Goal: Task Accomplishment & Management: Complete application form

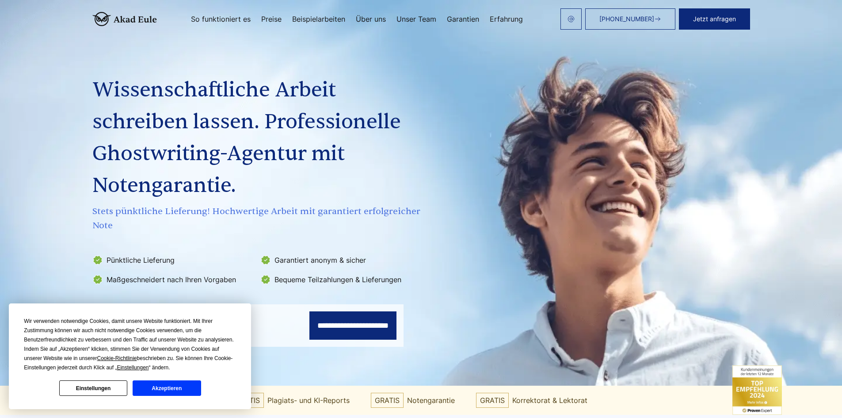
click at [157, 387] on button "Akzeptieren" at bounding box center [167, 387] width 68 height 15
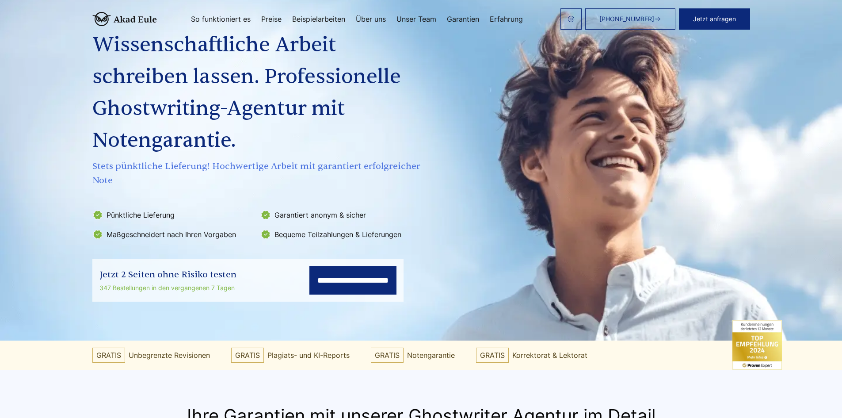
scroll to position [44, 0]
click at [339, 278] on input "**********" at bounding box center [352, 281] width 87 height 28
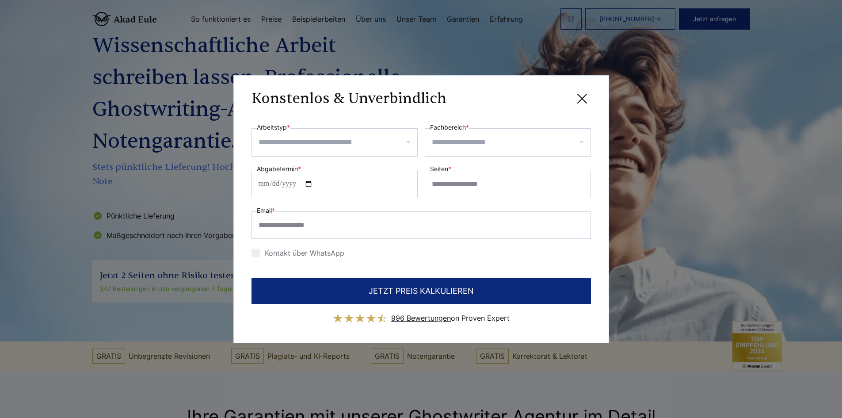
click at [285, 139] on input "Arbeitstyp *" at bounding box center [337, 142] width 159 height 14
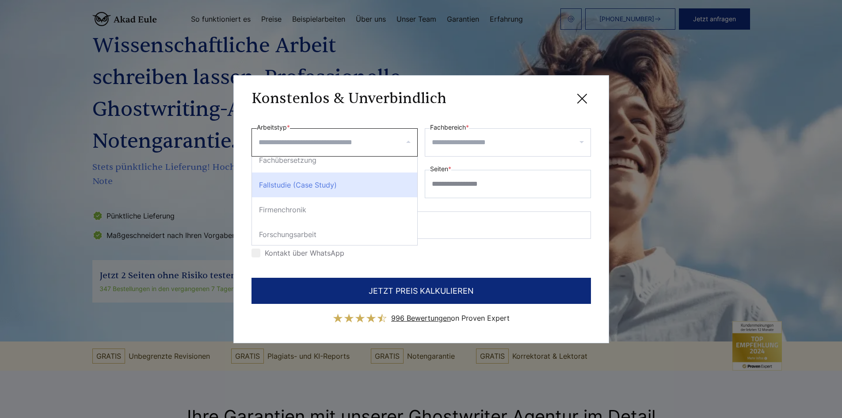
scroll to position [884, 0]
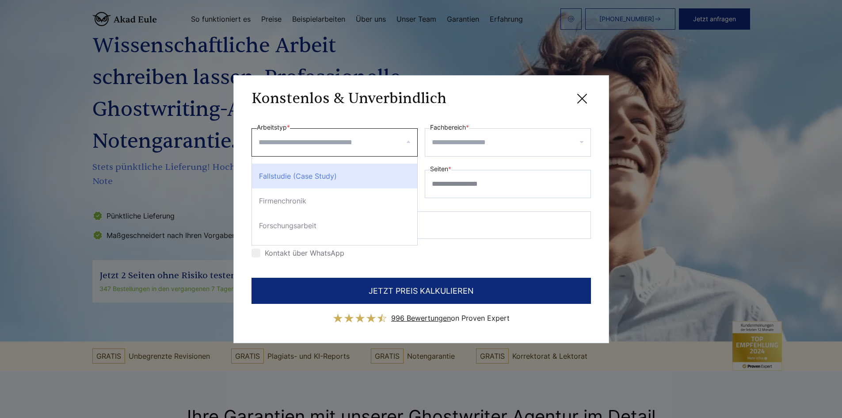
click at [303, 174] on div "Fallstudie (Case Study)" at bounding box center [334, 175] width 165 height 25
select select "**"
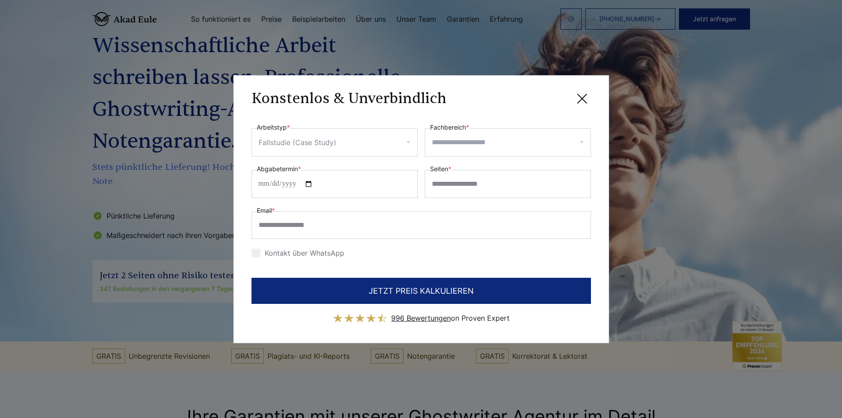
click at [490, 142] on input "Fachbereich *" at bounding box center [511, 142] width 159 height 14
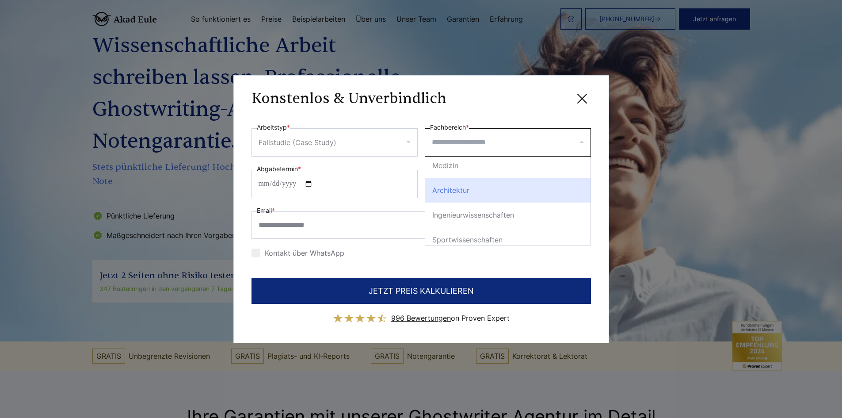
click at [445, 190] on div "Architektur" at bounding box center [507, 190] width 165 height 25
select select "*"
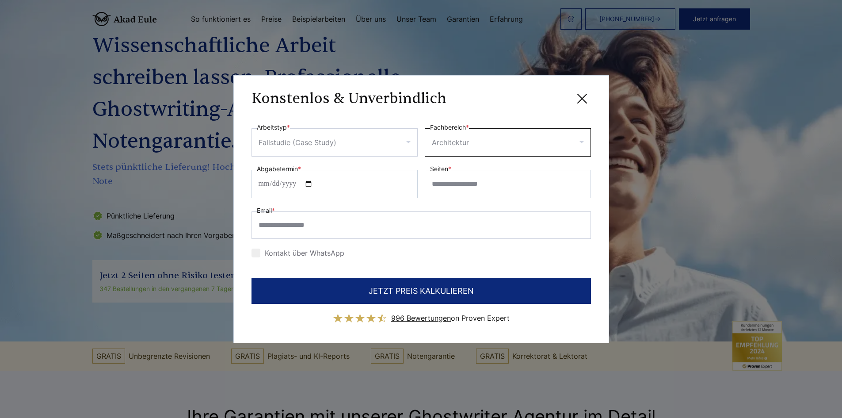
click at [575, 141] on input "Fachbereich *" at bounding box center [530, 142] width 118 height 14
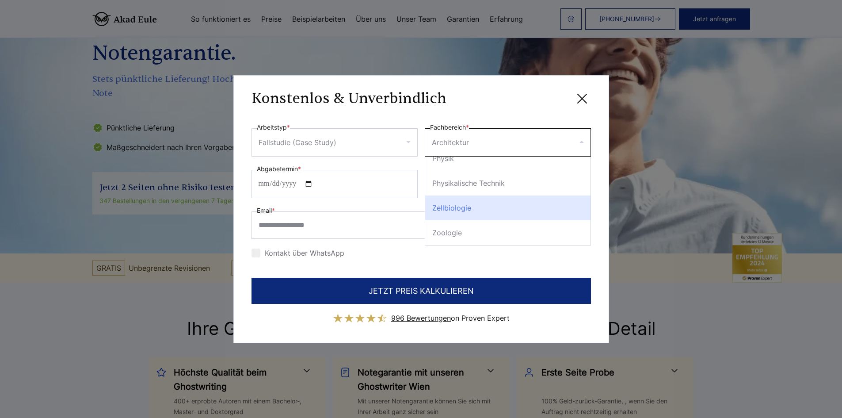
scroll to position [133, 0]
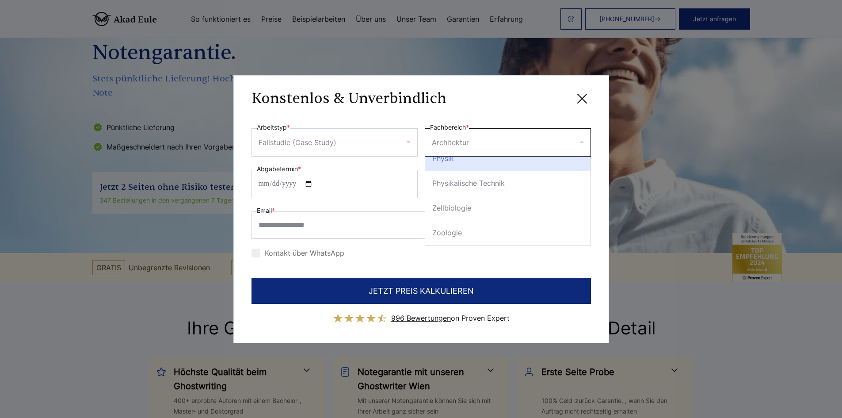
click at [581, 140] on input "Fachbereich *" at bounding box center [530, 142] width 118 height 14
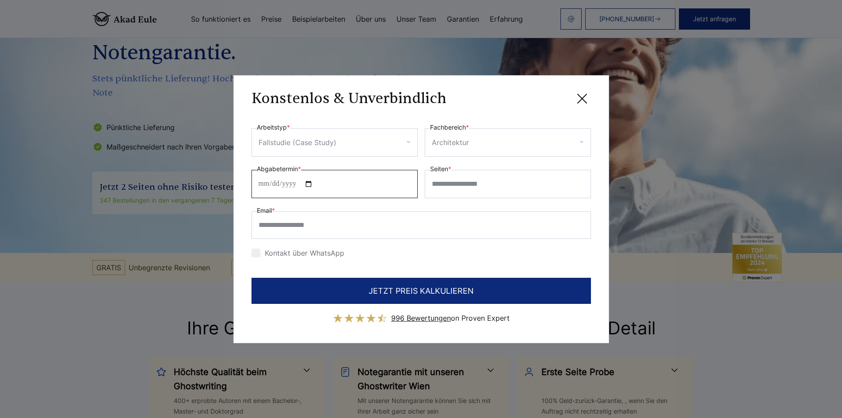
click at [272, 182] on input "Abgabetermin *" at bounding box center [334, 184] width 166 height 28
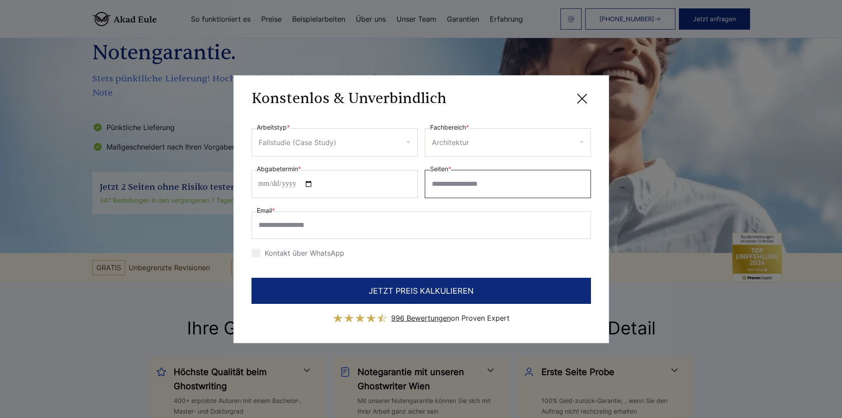
click at [457, 186] on input "Seiten *" at bounding box center [508, 184] width 166 height 28
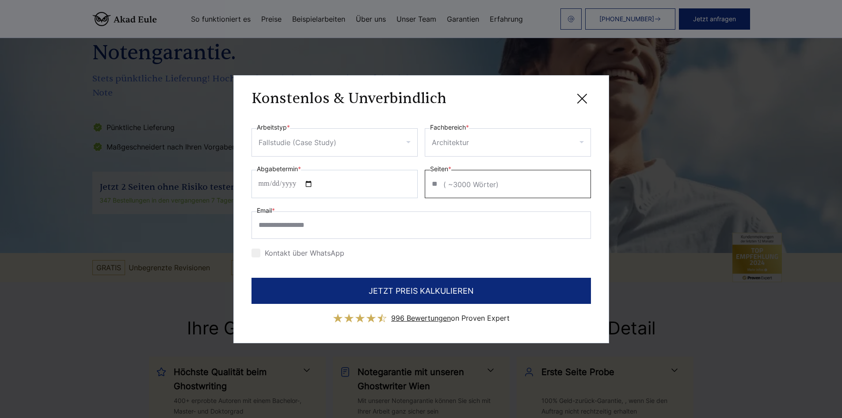
type input "**"
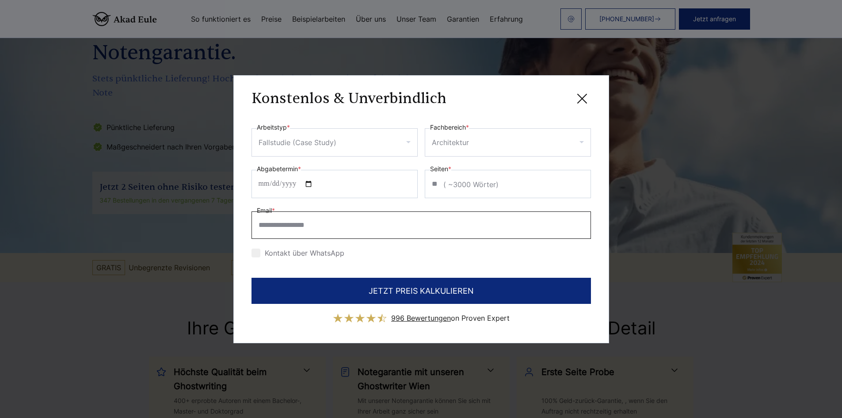
click at [341, 224] on input "Email *" at bounding box center [420, 224] width 339 height 27
type input "**********"
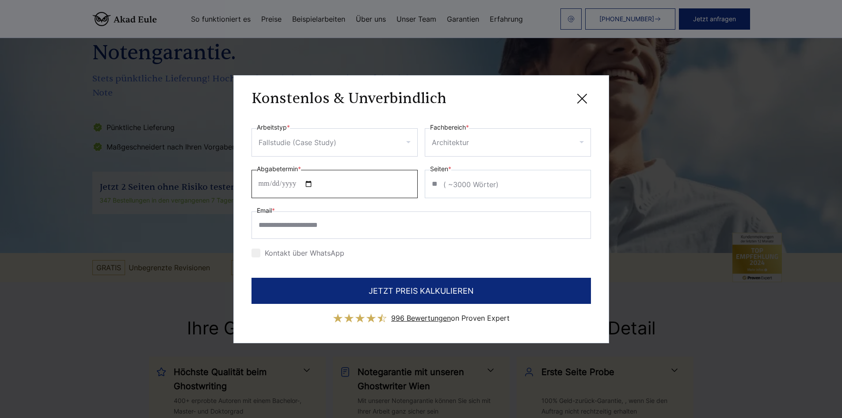
click at [264, 181] on input "Abgabetermin *" at bounding box center [334, 184] width 166 height 28
type input "**********"
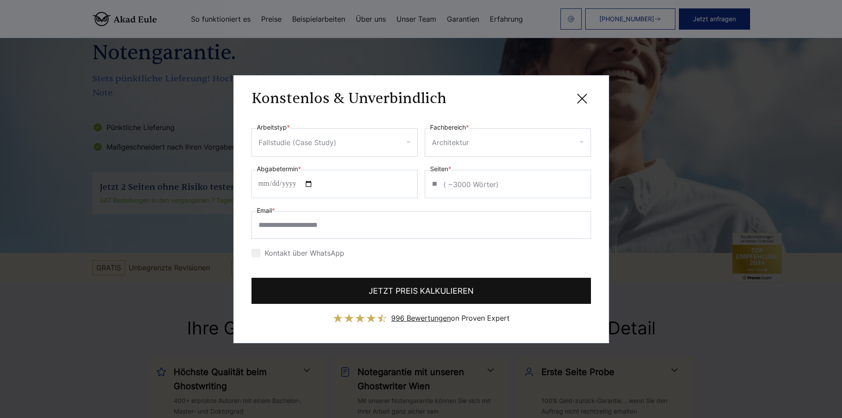
click at [416, 289] on button "JETZT PREIS KALKULIEREN" at bounding box center [420, 290] width 339 height 26
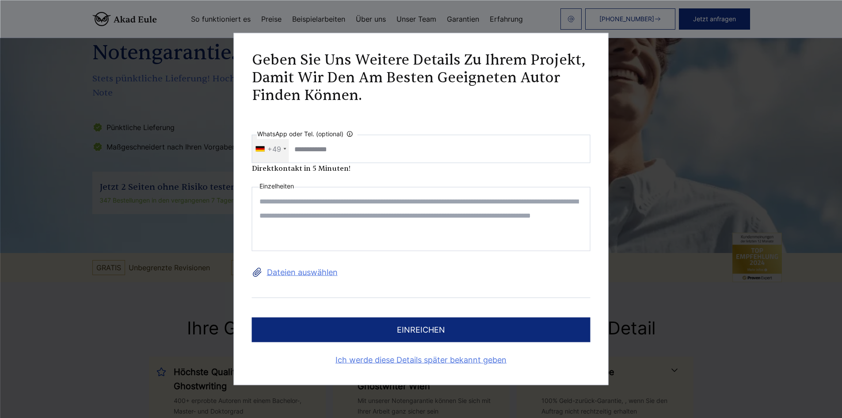
scroll to position [0, 0]
click at [265, 202] on textarea at bounding box center [421, 219] width 338 height 64
click at [280, 271] on label "Dateien auswählen" at bounding box center [421, 272] width 338 height 14
click at [0, 0] on input "Dateien auswählen" at bounding box center [0, 0] width 0 height 0
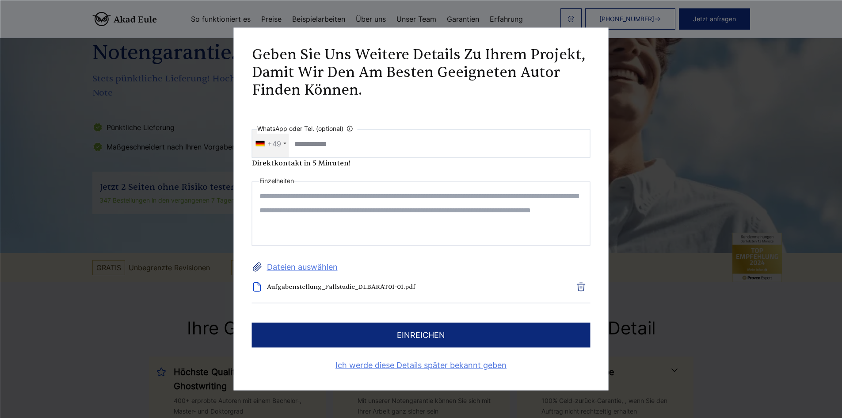
click at [265, 195] on textarea at bounding box center [421, 214] width 338 height 64
click at [318, 268] on label "Dateien auswählen" at bounding box center [421, 267] width 338 height 14
click at [0, 0] on input "Dateien auswählen" at bounding box center [0, 0] width 0 height 0
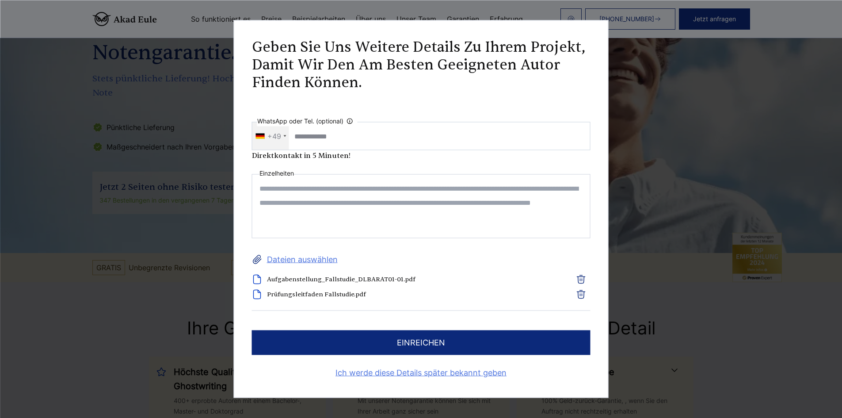
click at [300, 186] on textarea at bounding box center [421, 206] width 338 height 64
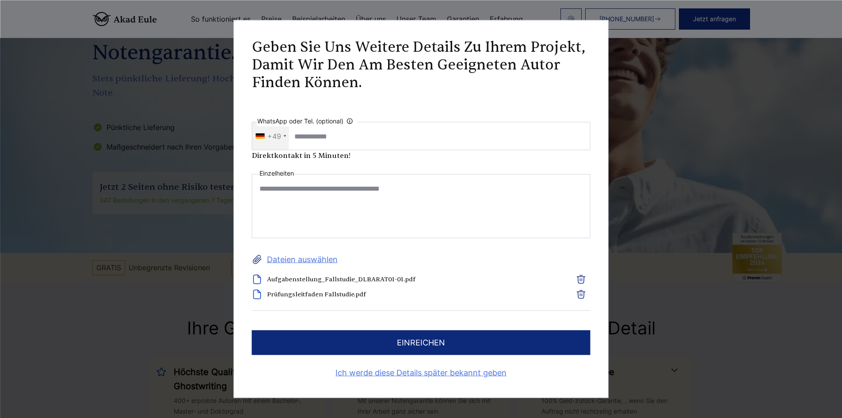
type textarea "**********"
click at [420, 334] on button "einreichen" at bounding box center [421, 342] width 338 height 25
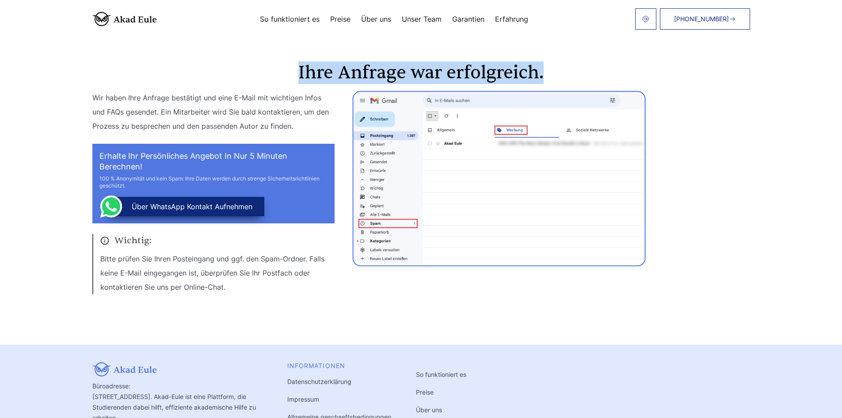
drag, startPoint x: 300, startPoint y: 68, endPoint x: 542, endPoint y: 74, distance: 242.2
click at [542, 74] on h1 "Ihre Anfrage war erfolgreich." at bounding box center [421, 73] width 658 height 18
